Goal: Transaction & Acquisition: Purchase product/service

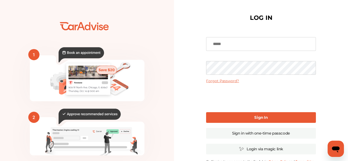
click at [235, 42] on input at bounding box center [261, 44] width 110 height 14
type input "**********"
click at [231, 117] on link "Sign In" at bounding box center [261, 117] width 110 height 11
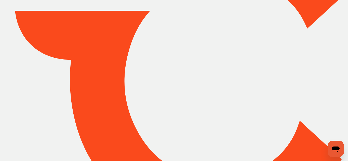
type input "*****"
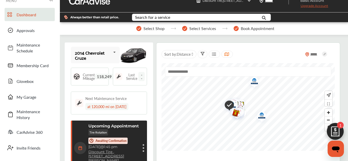
scroll to position [10, 0]
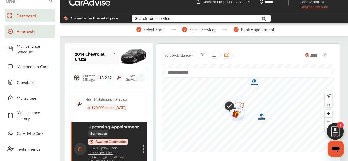
click at [31, 32] on span "Approvals" at bounding box center [35, 32] width 36 height 6
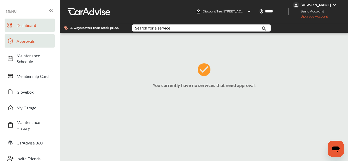
click at [26, 22] on span "Dashboard" at bounding box center [35, 25] width 36 height 6
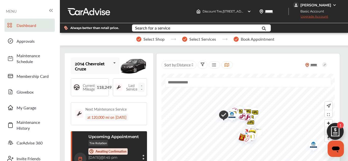
click at [31, 25] on span "Dashboard" at bounding box center [35, 25] width 36 height 6
click at [143, 28] on div "Search for a service" at bounding box center [152, 28] width 35 height 4
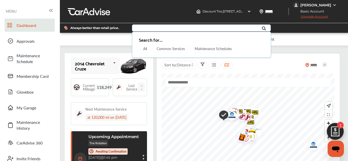
click at [167, 49] on div "Common Services" at bounding box center [171, 49] width 37 height 8
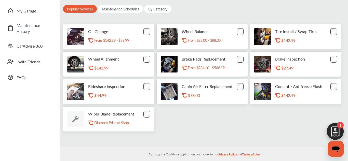
scroll to position [102, 0]
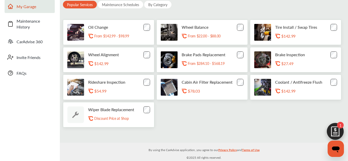
click at [31, 5] on span "My Garage" at bounding box center [35, 7] width 36 height 6
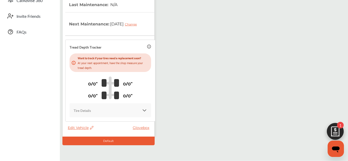
scroll to position [161, 0]
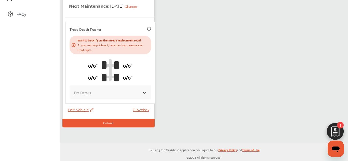
click at [133, 93] on div "Tire Details" at bounding box center [110, 93] width 73 height 6
click at [137, 112] on link "Glovebox" at bounding box center [142, 110] width 19 height 5
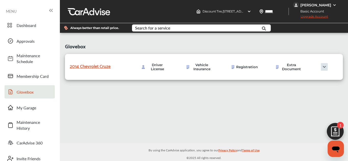
scroll to position [3, 0]
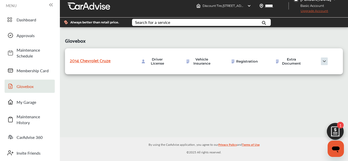
click at [325, 65] on img at bounding box center [325, 62] width 26 height 8
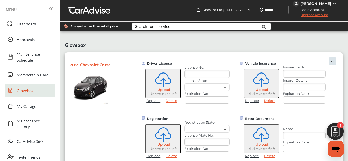
scroll to position [0, 0]
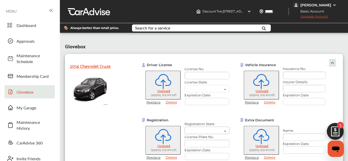
click at [216, 127] on input "text" at bounding box center [212, 132] width 54 height 10
click at [212, 149] on div "[US_STATE]" at bounding box center [207, 151] width 35 height 4
click at [209, 140] on input "text" at bounding box center [207, 144] width 45 height 8
type input "*******"
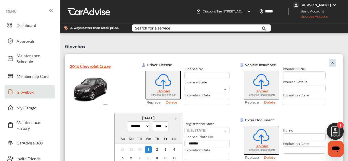
click at [214, 153] on input "text" at bounding box center [207, 156] width 44 height 7
click at [146, 121] on select "******* ******** ***** ***** *** **** **** ****** ********* ******* ******** **…" at bounding box center [138, 126] width 23 height 10
select select "*"
click at [127, 121] on select "******* ******** ***** ***** *** **** **** ****** ********* ******* ******** **…" at bounding box center [138, 126] width 23 height 10
click at [167, 121] on select "**** **** **** **** **** **** **** **** **** **** **** **** **** **** **** ****…" at bounding box center [160, 126] width 16 height 10
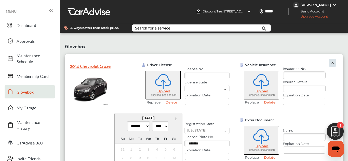
select select "****"
click at [154, 121] on select "**** **** **** **** **** **** **** **** **** **** **** **** **** **** **** ****…" at bounding box center [160, 126] width 16 height 10
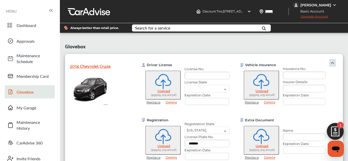
click at [240, 118] on div "Driver License Upload (jpg/jpeg, png and pdf) Replace Delete License No. Licens…" at bounding box center [240, 113] width 215 height 119
click at [285, 72] on input "text" at bounding box center [304, 76] width 43 height 8
click at [292, 85] on input "text" at bounding box center [304, 89] width 43 height 8
click at [263, 89] on span "Upload" at bounding box center [262, 91] width 13 height 4
click at [321, 122] on div "Driver License Upload (jpg/jpeg, png and pdf) Replace Delete License No. Licens…" at bounding box center [240, 113] width 215 height 119
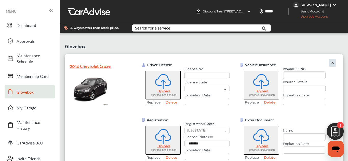
click at [327, 121] on img at bounding box center [335, 133] width 24 height 24
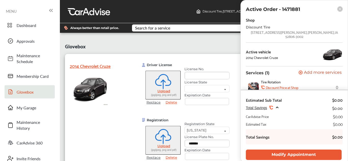
scroll to position [6, 0]
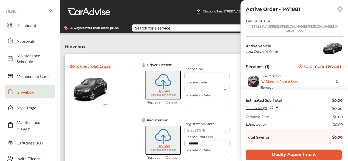
click at [343, 8] on rect at bounding box center [340, 8] width 5 height 5
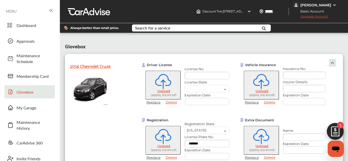
scroll to position [1, 0]
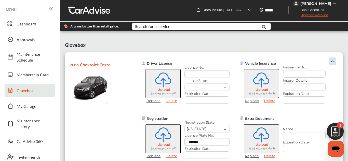
click at [338, 153] on icon "Open messaging window" at bounding box center [336, 149] width 9 height 9
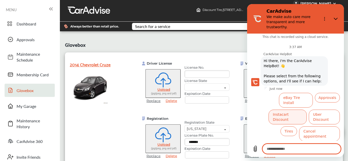
scroll to position [8, 0]
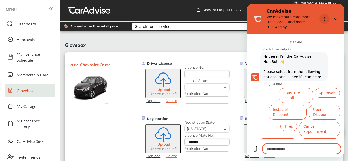
click at [326, 17] on icon "Options menu" at bounding box center [325, 19] width 4 height 4
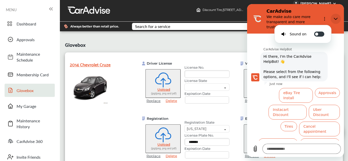
click at [337, 21] on icon "Close" at bounding box center [336, 19] width 4 height 4
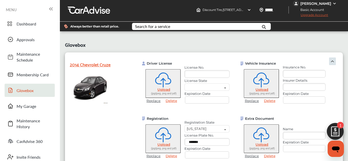
click at [335, 58] on img at bounding box center [333, 62] width 8 height 8
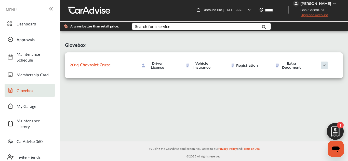
scroll to position [29, 0]
click at [43, 68] on link "Membership Card" at bounding box center [30, 74] width 50 height 13
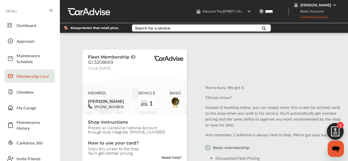
scroll to position [93, 0]
type textarea "*"
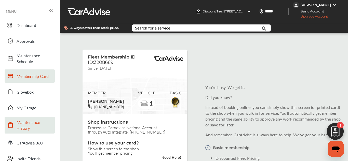
scroll to position [0, 0]
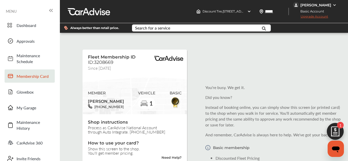
click at [49, 10] on icon at bounding box center [51, 10] width 6 height 6
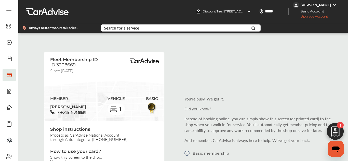
click at [320, 18] on span "Upgrade Account" at bounding box center [310, 18] width 35 height 6
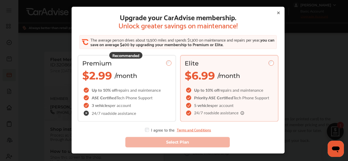
scroll to position [31, 0]
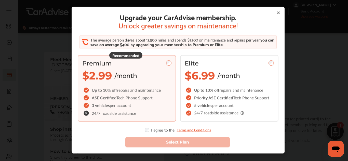
click at [92, 97] on span "ASE Certified" at bounding box center [104, 98] width 25 height 6
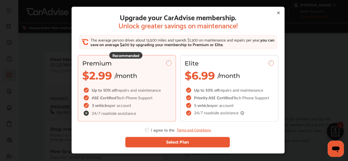
click at [158, 142] on button "Select Plan" at bounding box center [178, 142] width 105 height 10
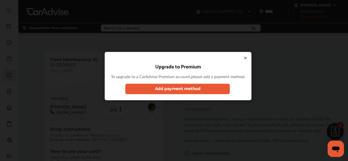
click at [169, 85] on button "Add payment method" at bounding box center [178, 89] width 105 height 10
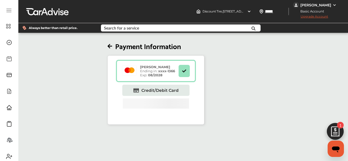
click at [159, 72] on strong "xxxx- 1366" at bounding box center [166, 71] width 17 height 4
click at [182, 72] on icon at bounding box center [184, 71] width 5 height 4
click at [180, 72] on button at bounding box center [184, 71] width 11 height 12
click at [111, 46] on icon at bounding box center [110, 46] width 5 height 5
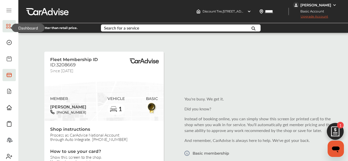
click at [9, 24] on 1304 at bounding box center [10, 25] width 2 height 2
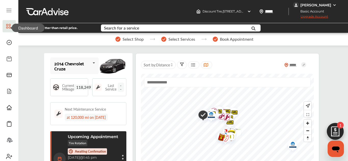
scroll to position [189, 0]
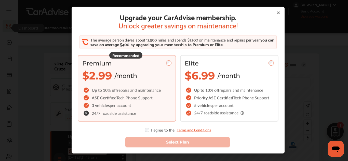
click at [130, 95] on span "Tech Phone Support" at bounding box center [135, 98] width 36 height 6
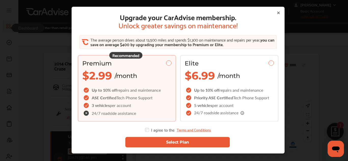
click at [153, 141] on button "Select Plan" at bounding box center [178, 142] width 105 height 10
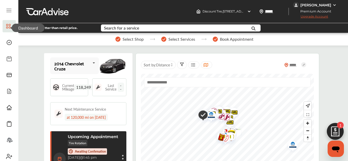
scroll to position [0, 0]
click at [324, 9] on span "Premium Account" at bounding box center [315, 11] width 42 height 5
click at [329, 6] on div "[PERSON_NAME]" at bounding box center [316, 5] width 31 height 5
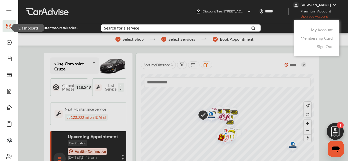
click at [329, 7] on div at bounding box center [174, 93] width 348 height 187
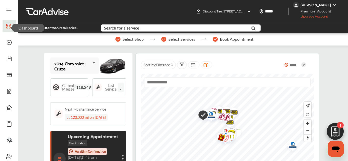
click at [329, 7] on div "[PERSON_NAME]" at bounding box center [316, 5] width 31 height 5
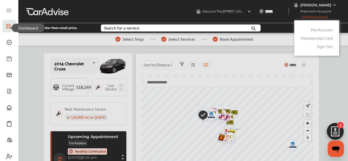
click at [284, 37] on div at bounding box center [174, 93] width 348 height 187
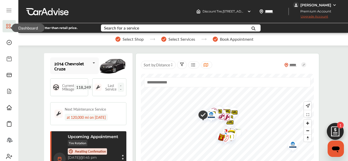
click at [333, 7] on img at bounding box center [335, 5] width 4 height 4
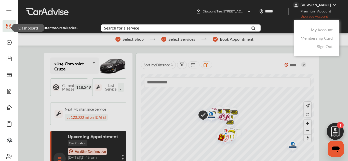
click at [223, 51] on div at bounding box center [174, 93] width 348 height 187
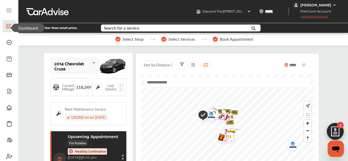
click at [122, 29] on div "Search for a service" at bounding box center [121, 28] width 35 height 4
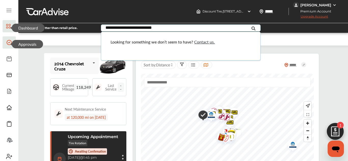
type input "**********"
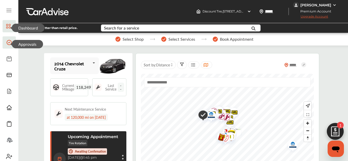
click at [6, 41] on span at bounding box center [9, 43] width 8 height 8
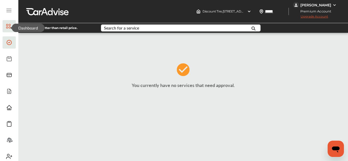
click at [7, 13] on icon at bounding box center [9, 10] width 6 height 6
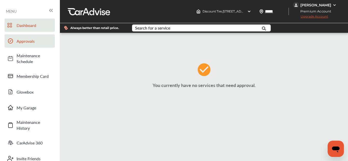
click at [20, 21] on link "Dashboard" at bounding box center [30, 25] width 50 height 13
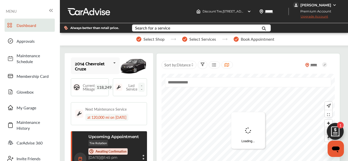
scroll to position [76, 0]
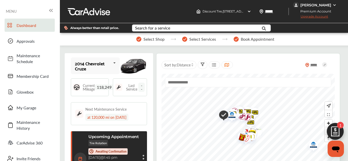
click at [310, 16] on span "Upgrade Account" at bounding box center [310, 18] width 35 height 6
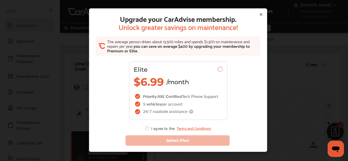
click at [260, 15] on icon at bounding box center [261, 15] width 2 height 2
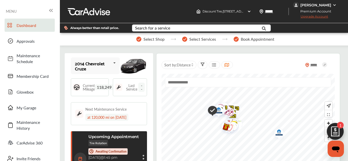
scroll to position [26, 0]
click at [46, 73] on span "Membership Card" at bounding box center [35, 76] width 36 height 6
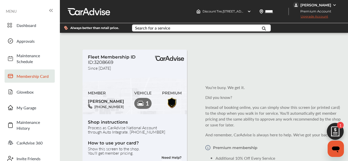
scroll to position [41, 0]
click at [173, 97] on img at bounding box center [171, 103] width 11 height 12
click at [217, 29] on input "text" at bounding box center [198, 29] width 131 height 8
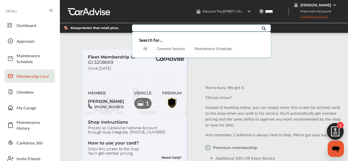
click at [216, 29] on input "text" at bounding box center [198, 29] width 131 height 8
click at [35, 24] on span "Dashboard" at bounding box center [35, 25] width 36 height 6
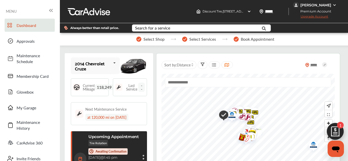
scroll to position [173, 0]
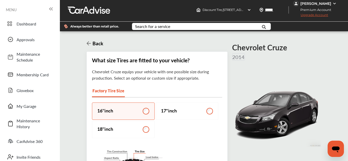
scroll to position [70, 0]
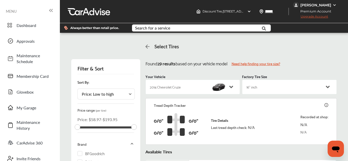
scroll to position [67, 0]
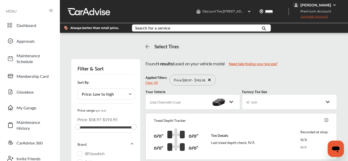
drag, startPoint x: 134, startPoint y: 60, endPoint x: 159, endPoint y: 86, distance: 36.3
click at [43, 26] on span "Dashboard" at bounding box center [35, 25] width 36 height 6
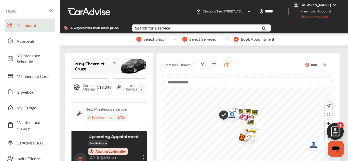
scroll to position [170, 0]
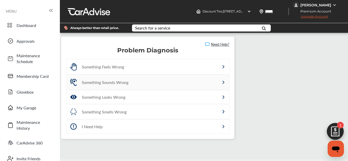
scroll to position [3, 0]
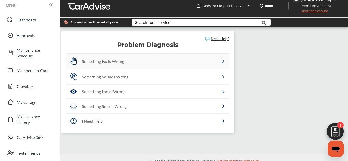
click at [221, 61] on div "Something Feels Wrong" at bounding box center [148, 61] width 163 height 15
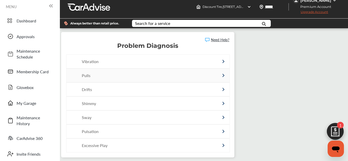
scroll to position [40, 0]
click at [195, 130] on div at bounding box center [211, 132] width 37 height 4
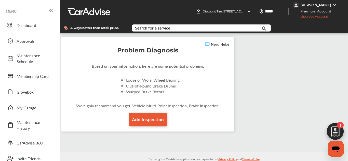
click at [49, 9] on icon at bounding box center [51, 10] width 6 height 6
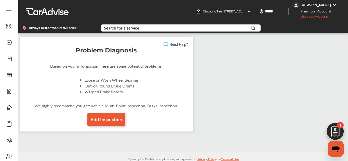
click at [171, 45] on link "Need Help?" at bounding box center [176, 44] width 24 height 5
type textarea "*"
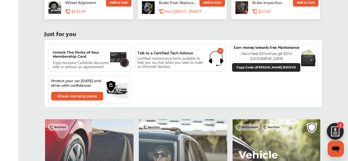
scroll to position [299, 0]
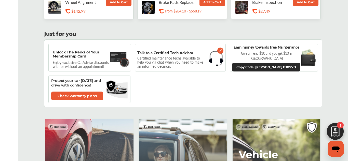
click at [101, 50] on p "Unlock The Perks of Your Membership Card" at bounding box center [81, 54] width 56 height 8
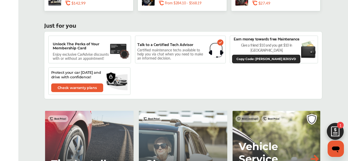
scroll to position [308, 0]
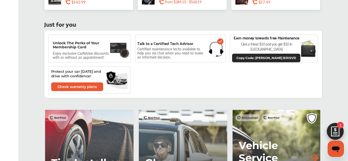
click at [162, 48] on p "Certified maintenance techs available to help you via chat when you need to mak…" at bounding box center [172, 53] width 70 height 11
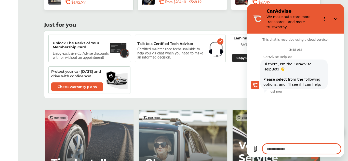
scroll to position [8, 0]
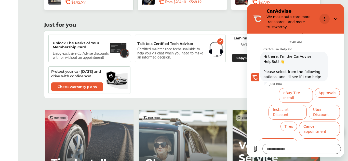
click at [327, 18] on button "Options menu" at bounding box center [325, 19] width 10 height 10
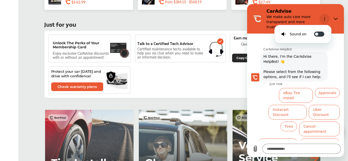
click at [327, 19] on button "Options menu" at bounding box center [325, 19] width 10 height 10
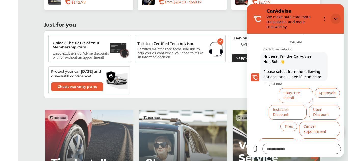
click at [339, 20] on button "Close" at bounding box center [336, 19] width 10 height 10
type textarea "*"
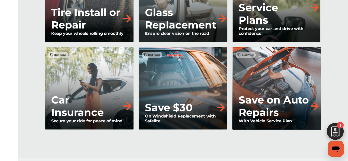
scroll to position [466, 0]
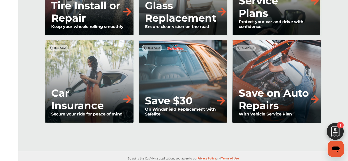
click at [280, 57] on div "Save on Auto Repairs With Vehicle Service Plan" at bounding box center [277, 82] width 90 height 84
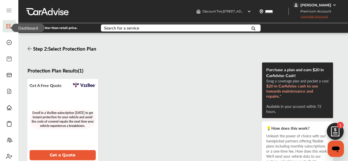
click at [9, 23] on icon at bounding box center [8, 26] width 5 height 6
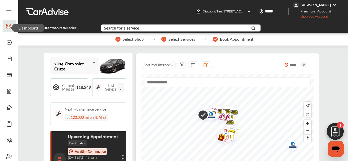
click at [117, 29] on div "Search for a service" at bounding box center [121, 28] width 35 height 4
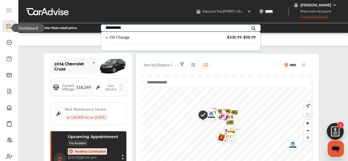
type input "**********"
click at [114, 36] on div "Oil Change" at bounding box center [119, 37] width 20 height 4
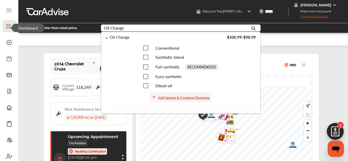
click at [188, 98] on div "Add Service & Continue Shopping" at bounding box center [184, 98] width 52 height 6
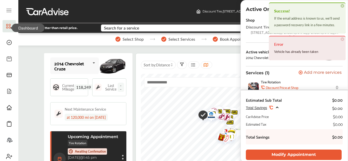
click at [343, 39] on span "×" at bounding box center [343, 39] width 4 height 4
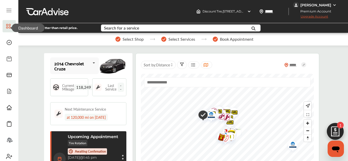
scroll to position [182, 0]
click at [336, 130] on img at bounding box center [335, 133] width 24 height 24
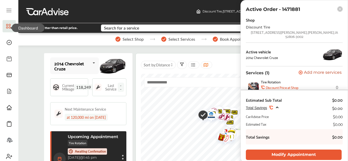
scroll to position [6, 0]
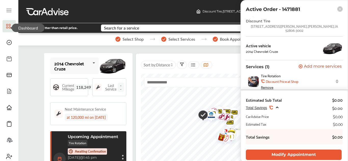
click at [339, 8] on icon at bounding box center [340, 9] width 3 height 3
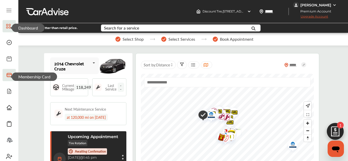
scroll to position [0, 0]
click at [10, 7] on icon at bounding box center [9, 10] width 6 height 6
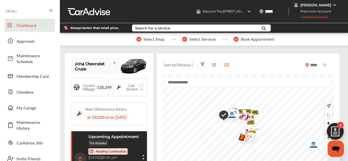
click at [335, 6] on img at bounding box center [335, 5] width 4 height 4
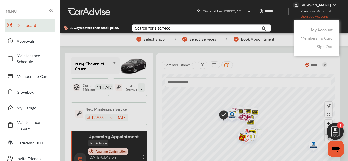
click at [322, 31] on link "My Account" at bounding box center [322, 30] width 22 height 6
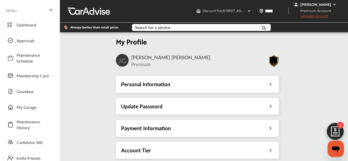
scroll to position [77, 0]
click at [235, 103] on div "Update Password" at bounding box center [197, 106] width 153 height 7
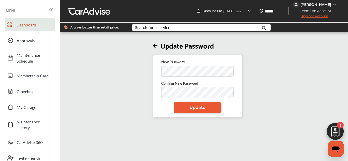
click at [39, 27] on span "Dashboard" at bounding box center [35, 25] width 36 height 6
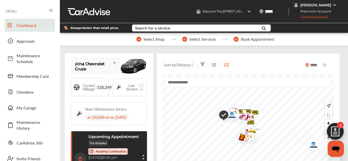
scroll to position [60, 0]
